Goal: Download file/media

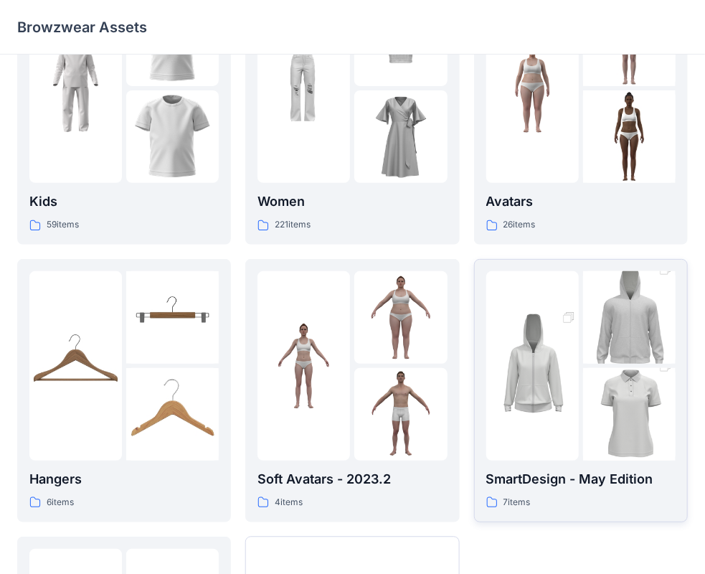
scroll to position [92, 0]
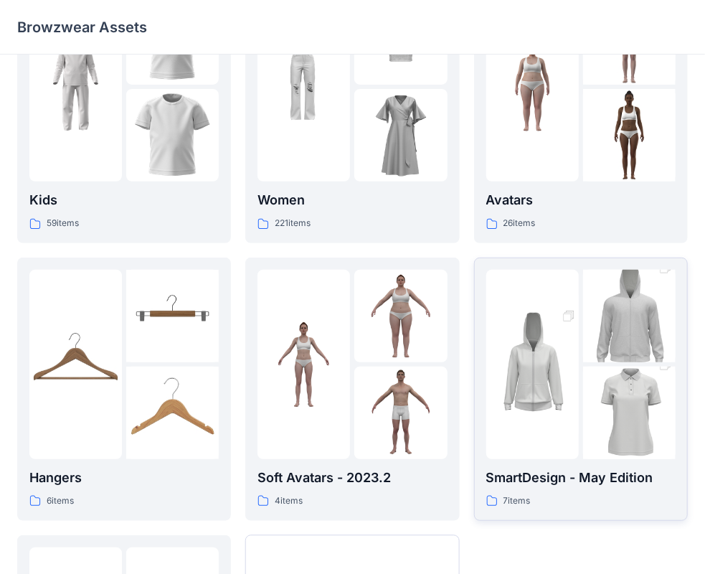
click at [515, 331] on img at bounding box center [532, 364] width 92 height 139
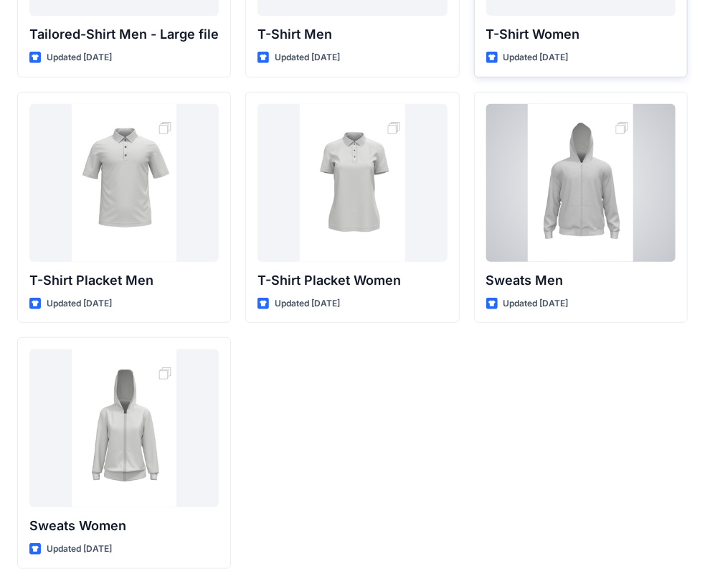
scroll to position [236, 0]
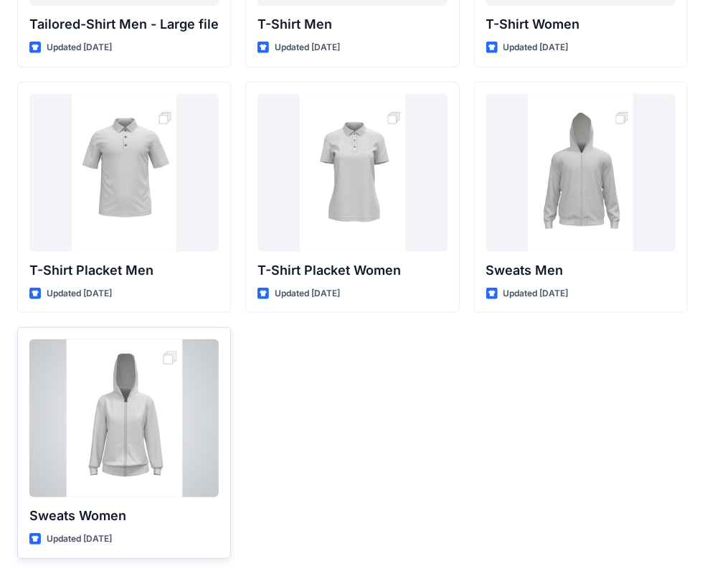
click at [122, 438] on div at bounding box center [123, 418] width 189 height 158
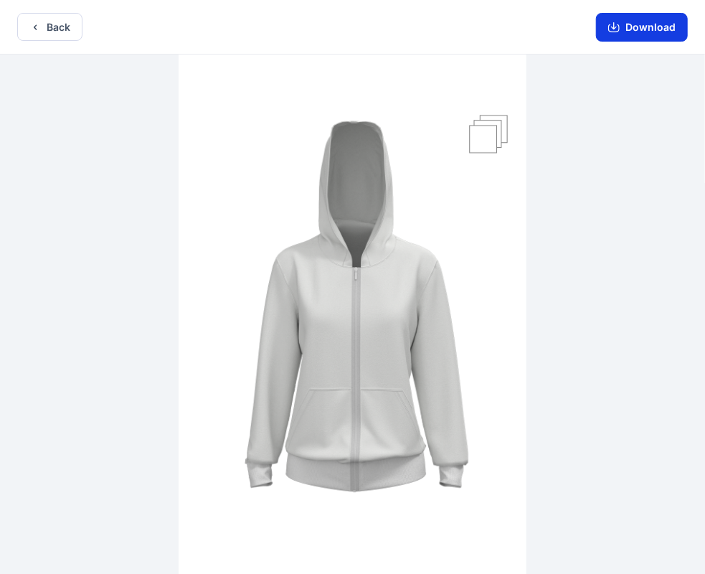
click at [648, 33] on button "Download" at bounding box center [642, 27] width 92 height 29
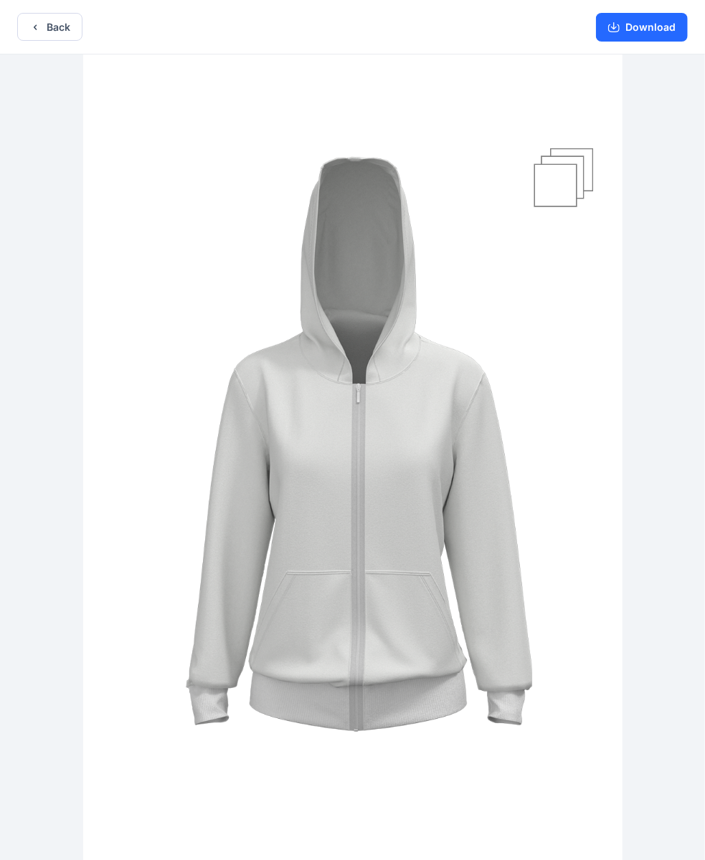
click at [644, 43] on div "Download" at bounding box center [642, 27] width 126 height 54
click at [637, 31] on button "Download" at bounding box center [642, 27] width 92 height 29
click at [68, 29] on button "Back" at bounding box center [49, 27] width 65 height 28
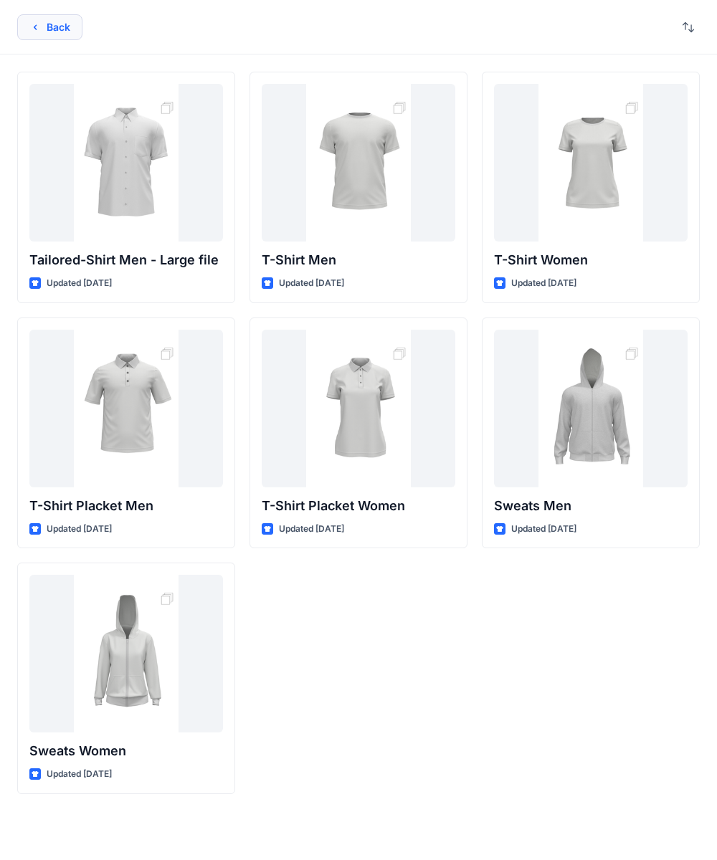
click at [63, 30] on button "Back" at bounding box center [49, 27] width 65 height 26
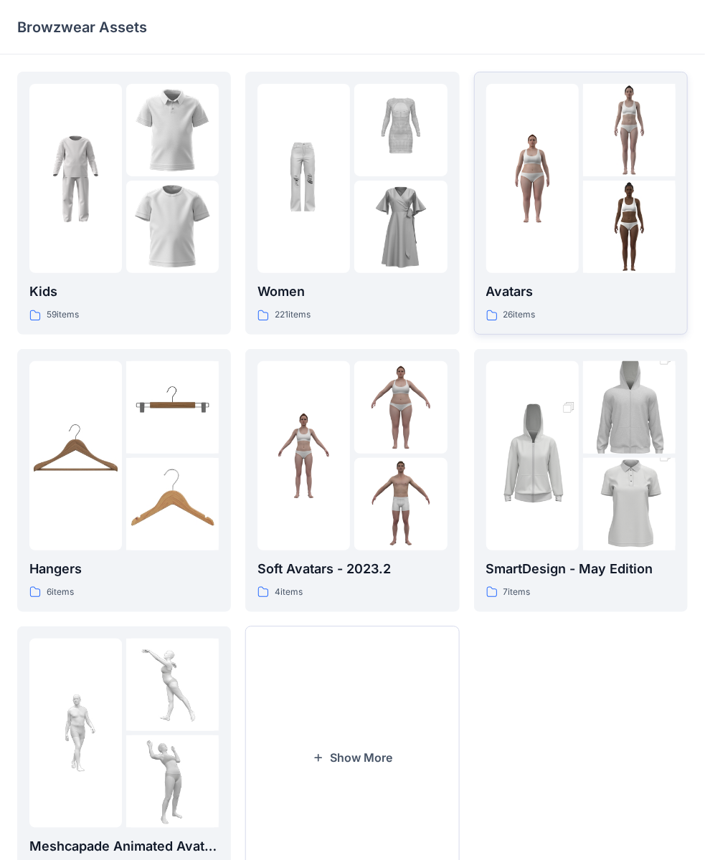
click at [543, 247] on div at bounding box center [532, 178] width 92 height 189
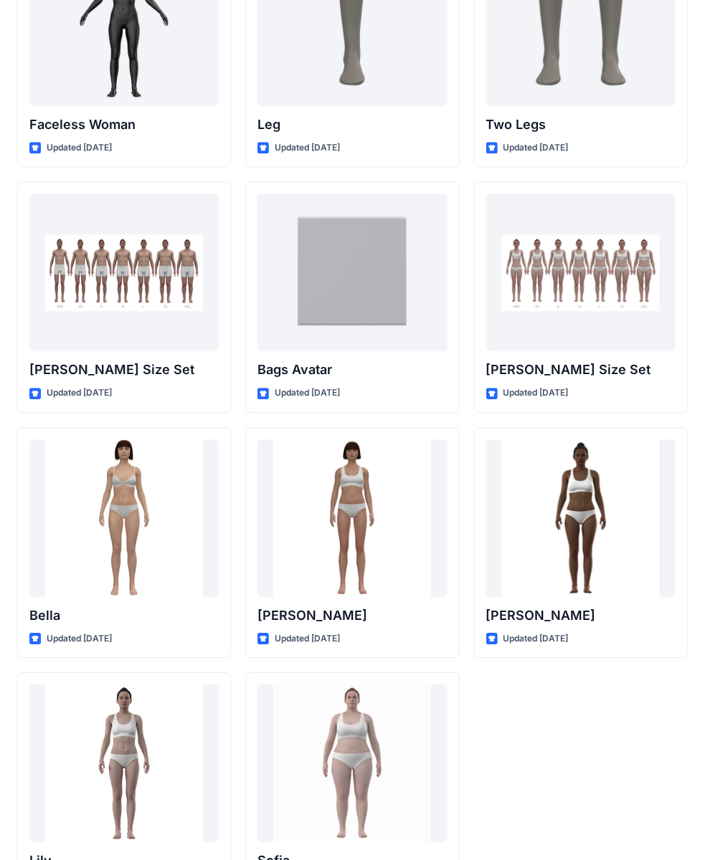
scroll to position [1419, 0]
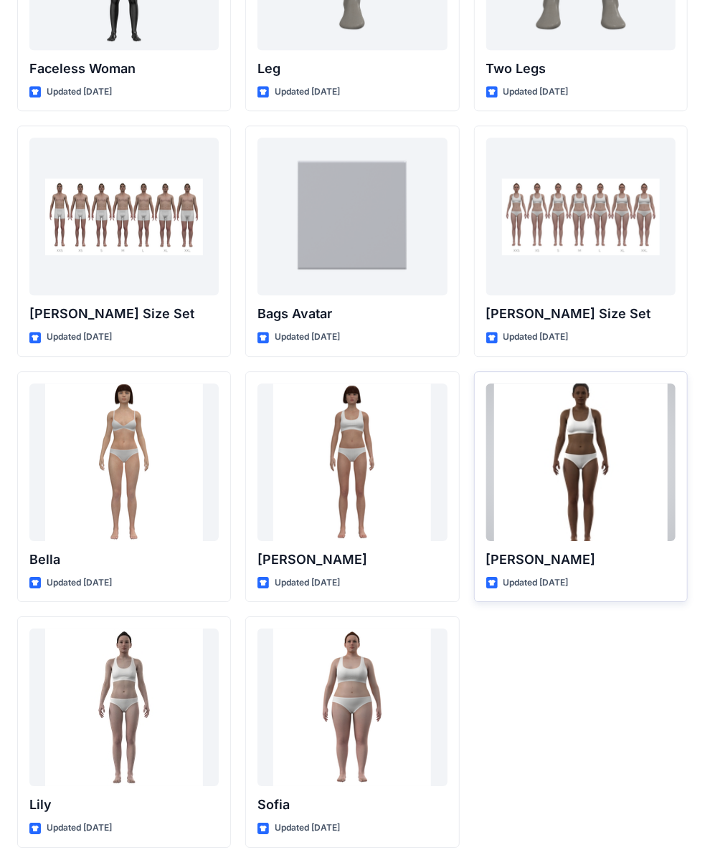
click at [552, 442] on div at bounding box center [580, 463] width 189 height 158
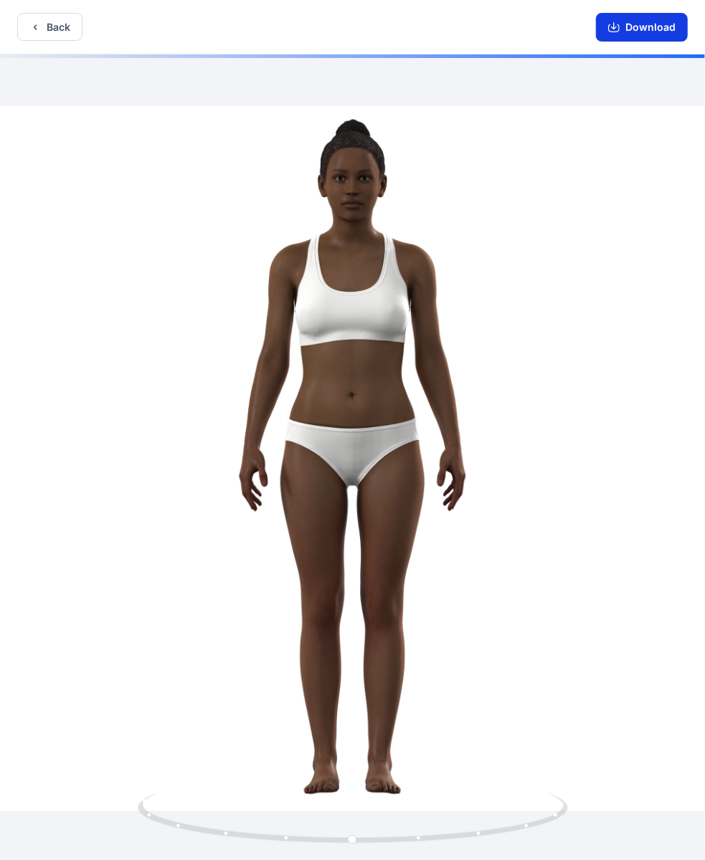
click at [624, 29] on button "Download" at bounding box center [642, 27] width 92 height 29
